Goal: Task Accomplishment & Management: Manage account settings

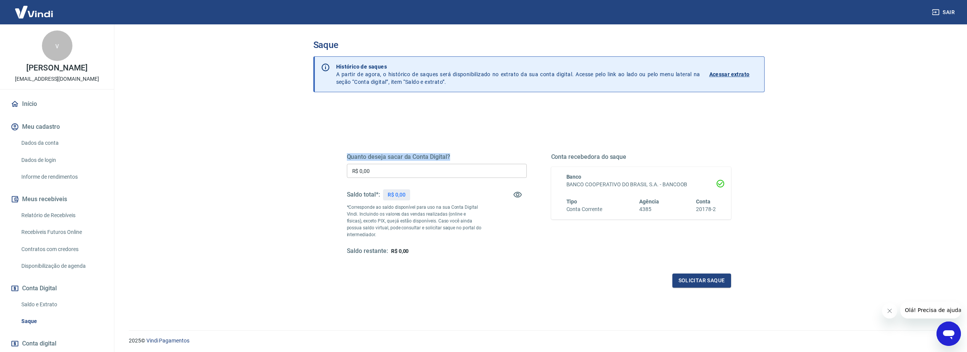
drag, startPoint x: 346, startPoint y: 156, endPoint x: 461, endPoint y: 158, distance: 114.8
click at [461, 159] on div "Quanto deseja sacar da Conta Digital? R$ 0,00 ​ Saldo total*: R$ 0,00 *Correspo…" at bounding box center [539, 208] width 403 height 177
drag, startPoint x: 461, startPoint y: 158, endPoint x: 427, endPoint y: 130, distance: 43.3
click at [427, 130] on div "Quanto deseja sacar da Conta Digital? R$ 0,00 ​ Saldo total*: R$ 0,00 *Correspo…" at bounding box center [539, 208] width 403 height 177
drag, startPoint x: 348, startPoint y: 148, endPoint x: 456, endPoint y: 141, distance: 108.1
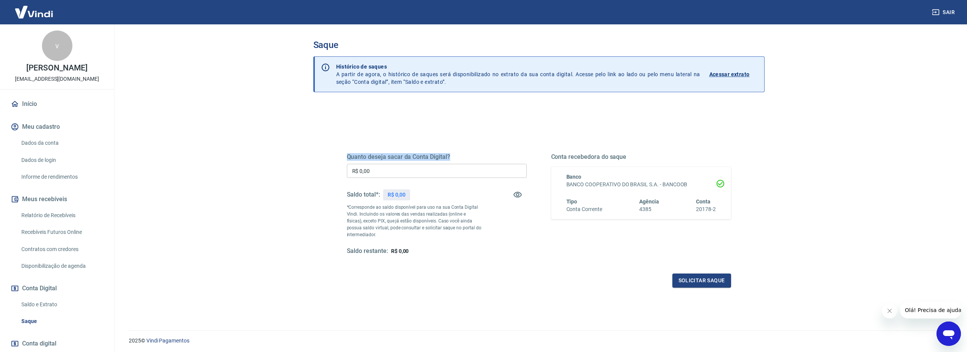
click at [456, 141] on div "Quanto deseja sacar da Conta Digital? R$ 0,00 ​ Saldo total*: R$ 0,00 *Correspo…" at bounding box center [539, 211] width 384 height 153
drag, startPoint x: 453, startPoint y: 141, endPoint x: 380, endPoint y: 133, distance: 73.6
click at [384, 133] on div "Quanto deseja sacar da Conta Digital? R$ 0,00 ​ Saldo total*: R$ 0,00 *Correspo…" at bounding box center [539, 208] width 403 height 177
drag, startPoint x: 347, startPoint y: 156, endPoint x: 441, endPoint y: 115, distance: 102.1
click at [441, 115] on div "Quanto deseja sacar da Conta Digital? R$ 0,00 ​ Saldo total*: R$ 0,00 *Correspo…" at bounding box center [538, 240] width 451 height 273
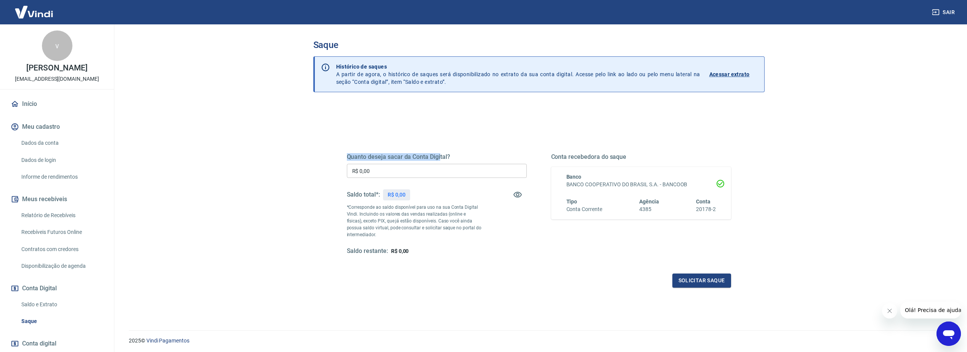
drag, startPoint x: 441, startPoint y: 115, endPoint x: 381, endPoint y: 123, distance: 60.4
click at [381, 116] on div "Quanto deseja sacar da Conta Digital? R$ 0,00 ​ Saldo total*: R$ 0,00 *Correspo…" at bounding box center [538, 240] width 451 height 273
